Goal: Task Accomplishment & Management: Manage account settings

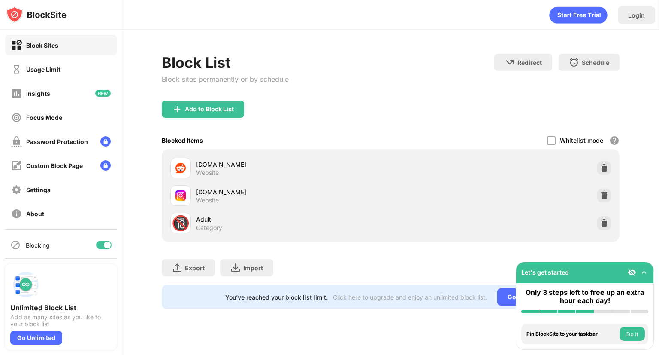
click at [97, 246] on div at bounding box center [103, 244] width 15 height 9
click at [97, 246] on div at bounding box center [100, 244] width 7 height 7
click at [101, 240] on div "Blocking" at bounding box center [61, 244] width 112 height 21
click at [104, 243] on div at bounding box center [107, 244] width 7 height 7
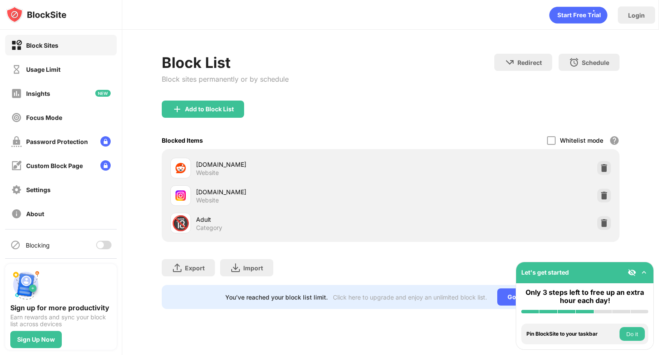
click at [97, 244] on div at bounding box center [103, 244] width 15 height 9
click at [96, 243] on div at bounding box center [103, 244] width 15 height 9
click at [97, 243] on div at bounding box center [100, 244] width 7 height 7
